Goal: Understand process/instructions: Learn how to perform a task or action

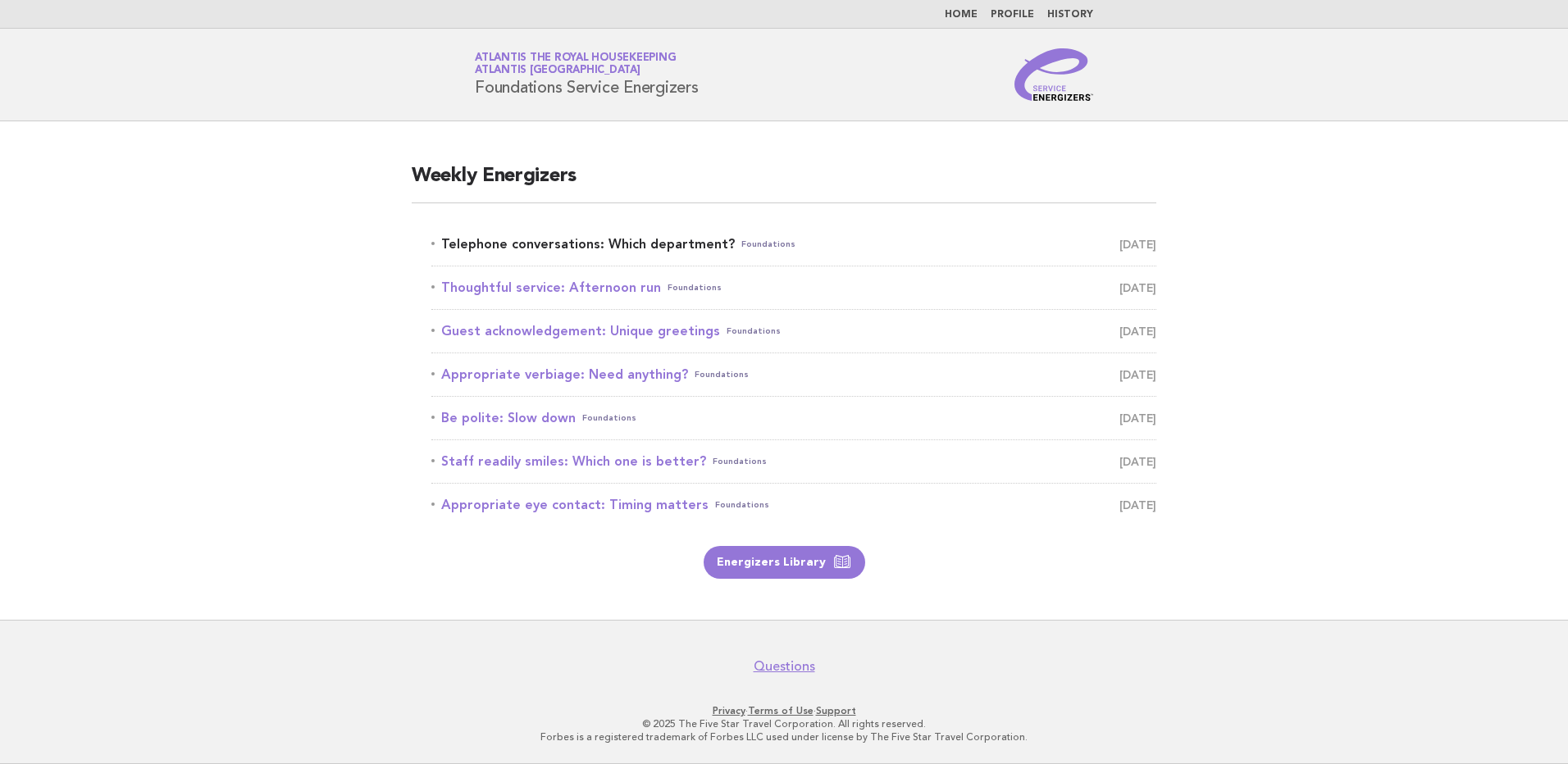
click at [626, 242] on link "Telephone conversations: Which department? Foundations October 13" at bounding box center [793, 244] width 725 height 23
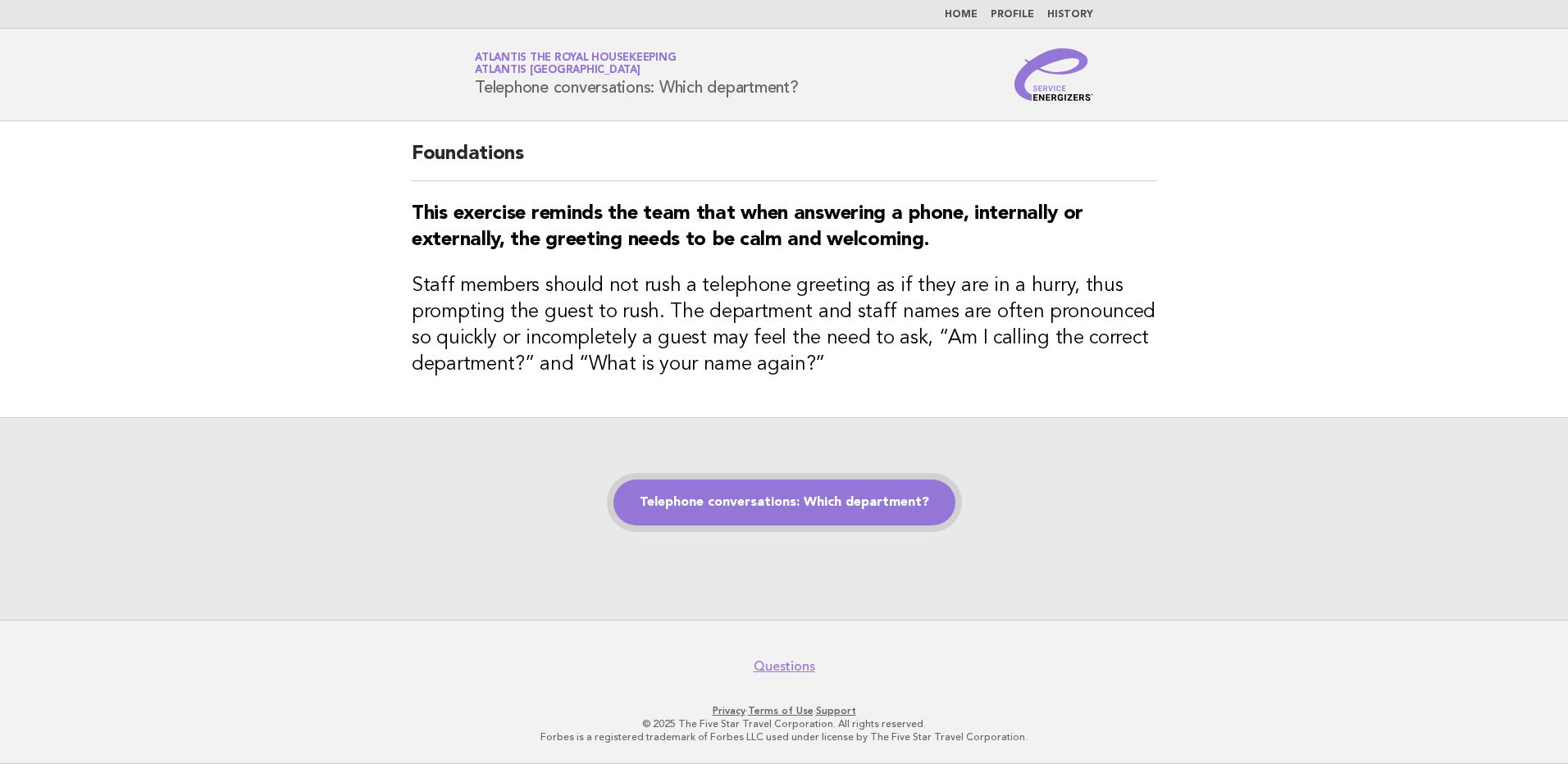
click at [764, 502] on link "Telephone conversations: Which department?" at bounding box center [785, 502] width 342 height 46
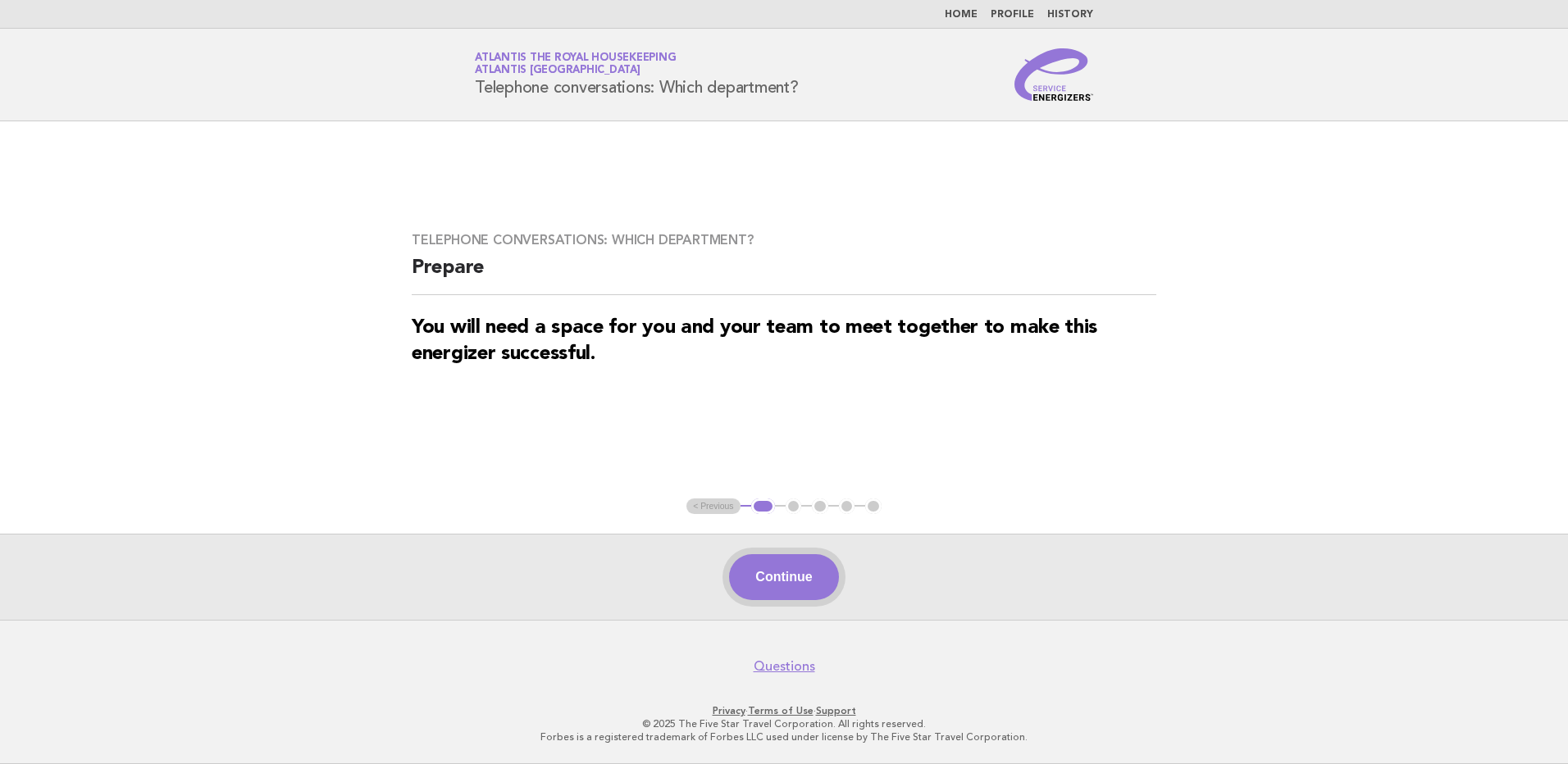
click at [812, 566] on button "Continue" at bounding box center [783, 577] width 109 height 46
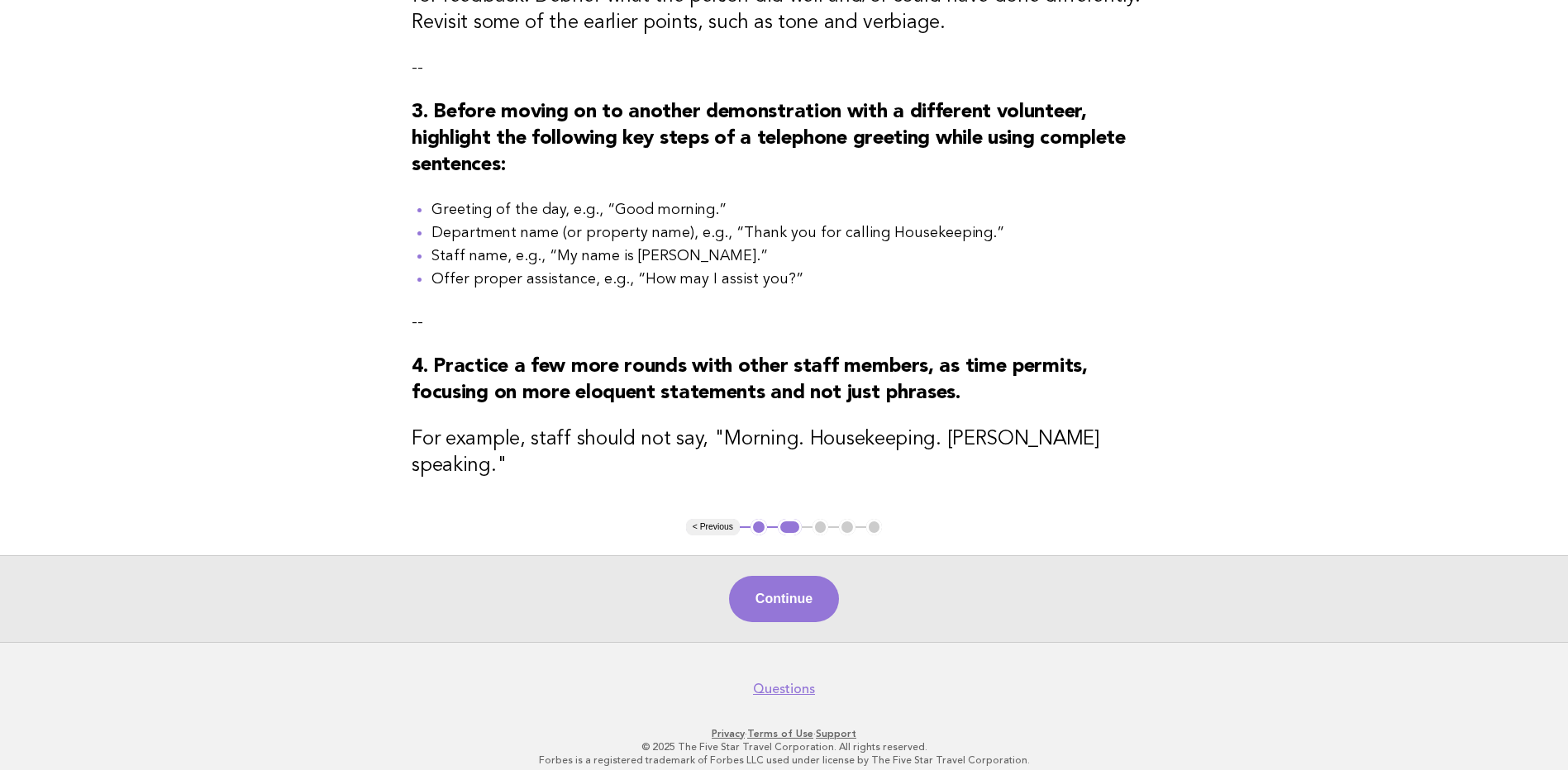
scroll to position [619, 0]
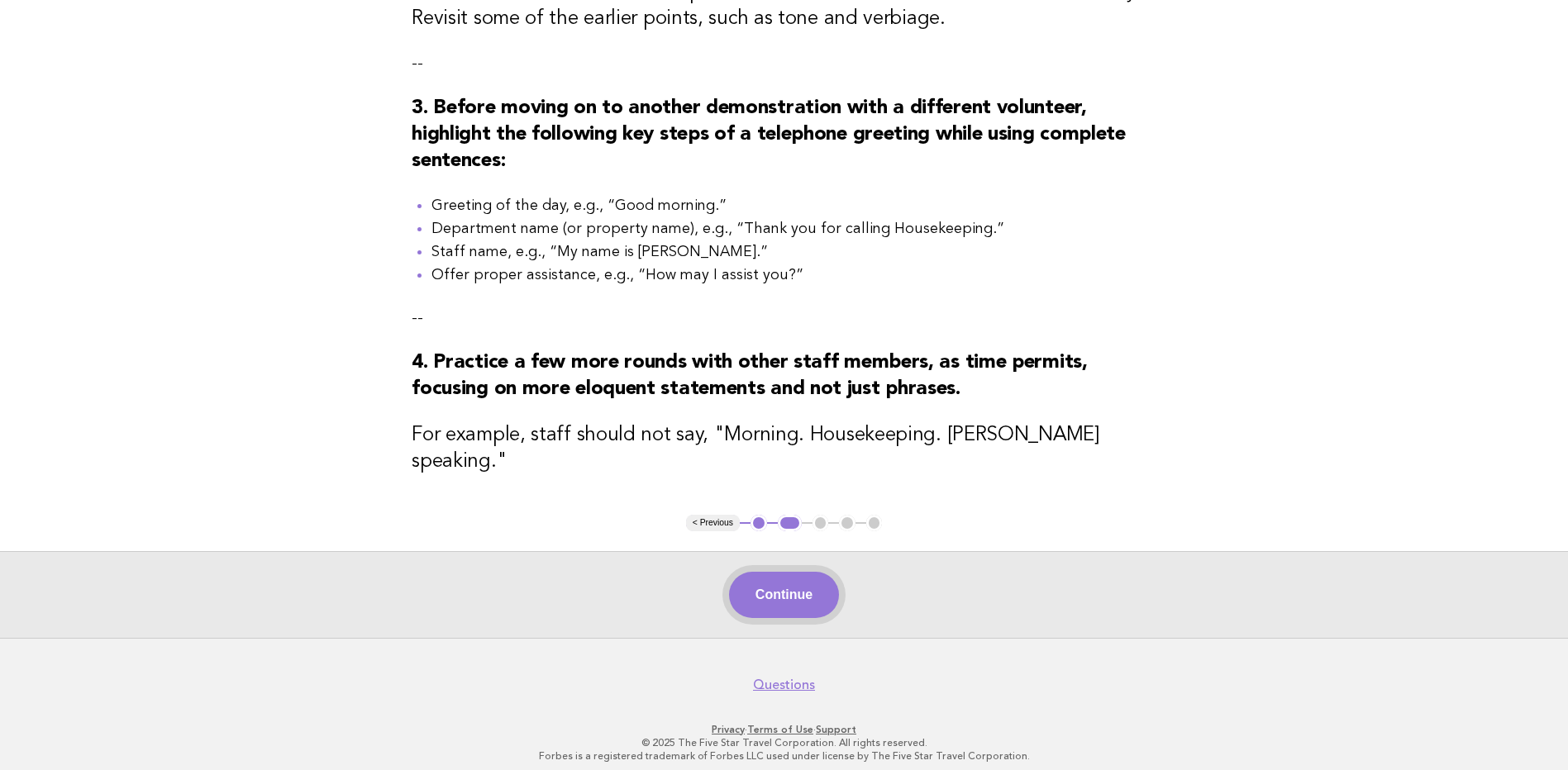
click at [794, 576] on button "Continue" at bounding box center [784, 595] width 110 height 47
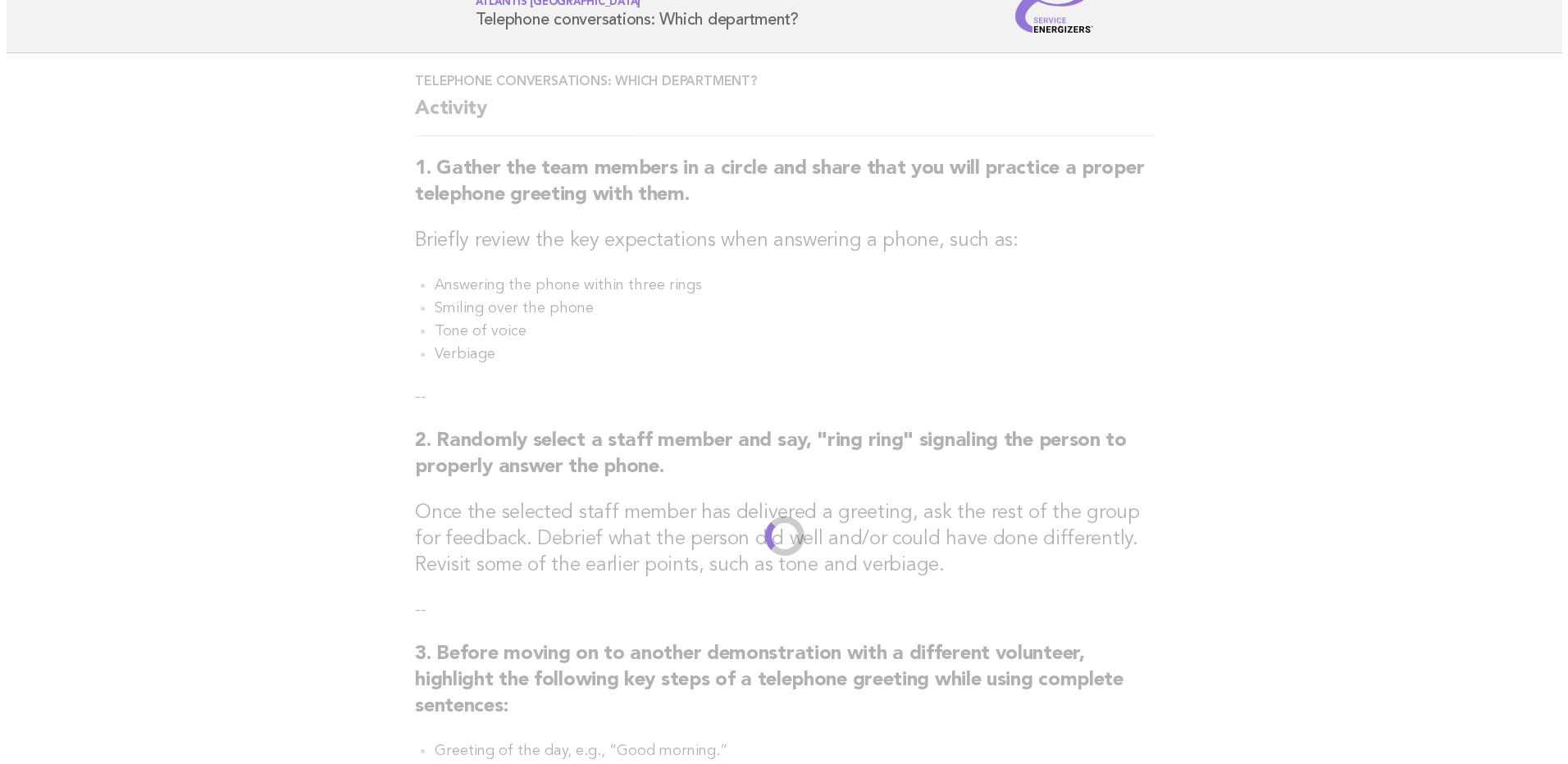
scroll to position [0, 0]
